Goal: Check status

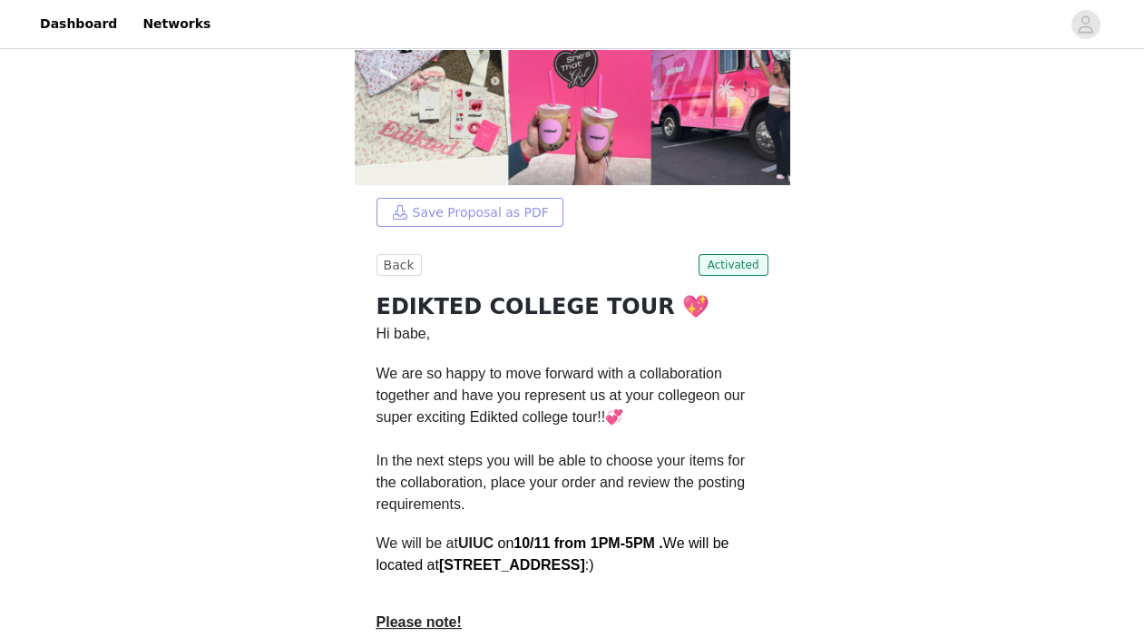
scroll to position [211, 0]
drag, startPoint x: 444, startPoint y: 566, endPoint x: 597, endPoint y: 562, distance: 153.4
click at [585, 562] on strong "[STREET_ADDRESS]" at bounding box center [512, 565] width 146 height 15
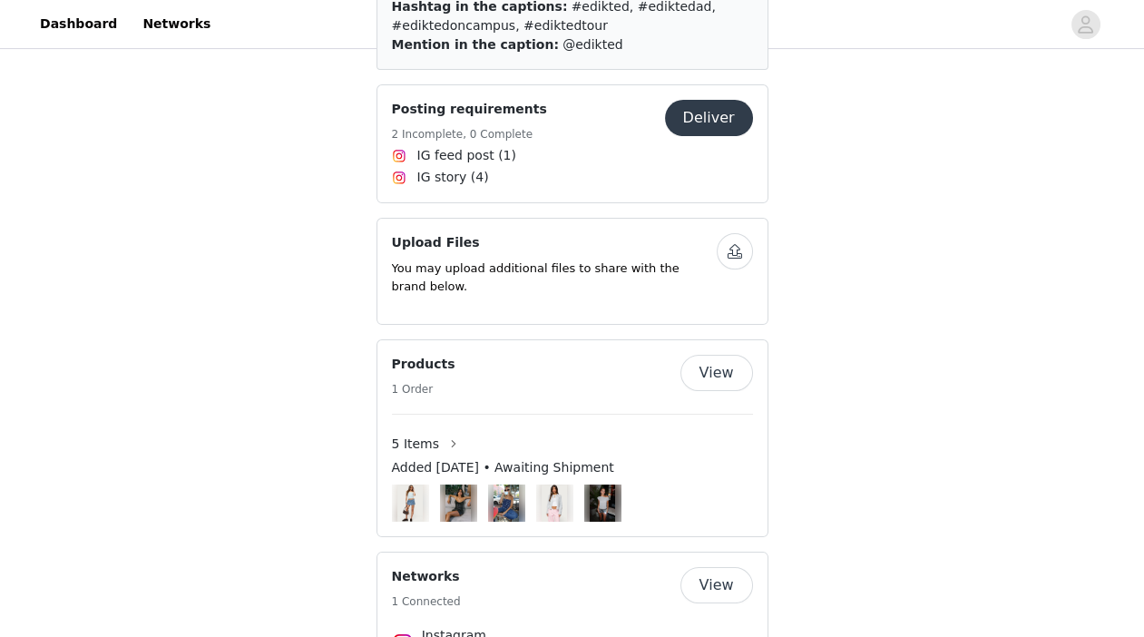
scroll to position [952, 0]
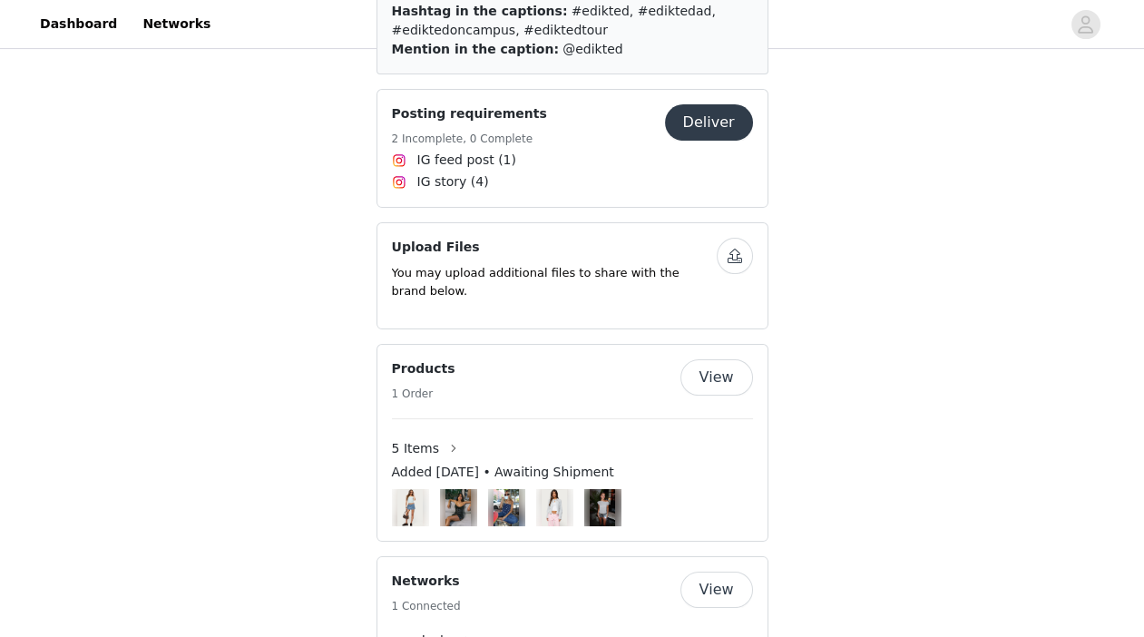
click at [716, 378] on button "View" at bounding box center [717, 377] width 73 height 36
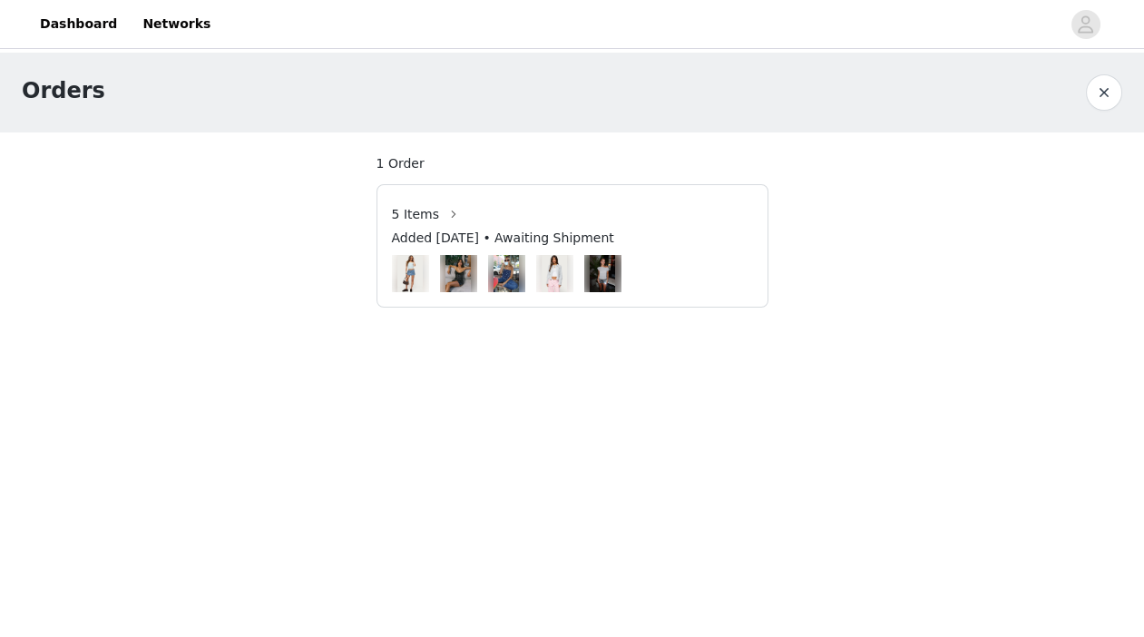
click at [416, 212] on span "5 Items" at bounding box center [416, 214] width 48 height 19
click at [448, 211] on button "button" at bounding box center [453, 214] width 29 height 29
